Goal: Information Seeking & Learning: Learn about a topic

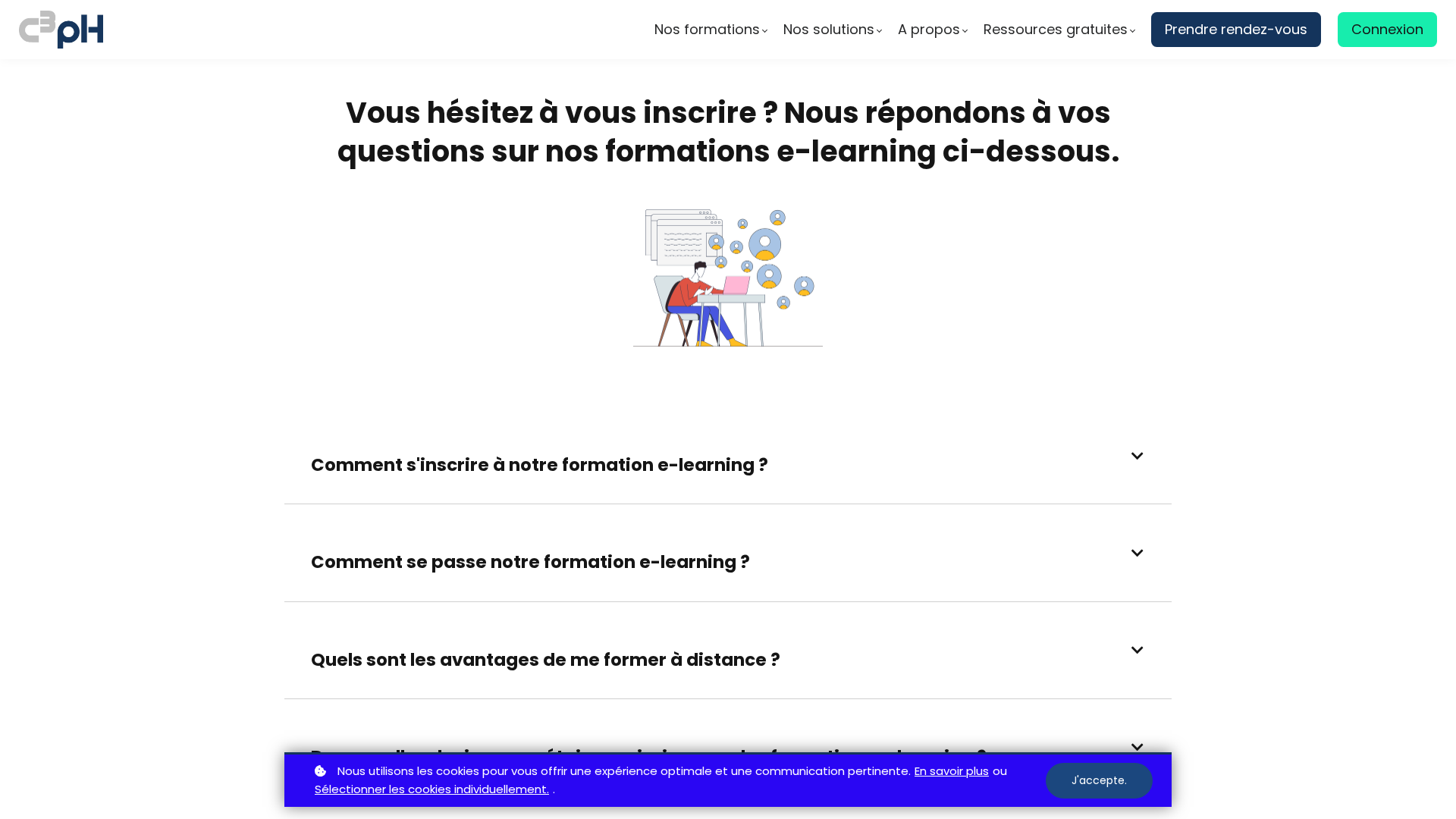
click at [1099, 780] on button "J'accepte." at bounding box center [1099, 781] width 107 height 36
